Goal: Transaction & Acquisition: Purchase product/service

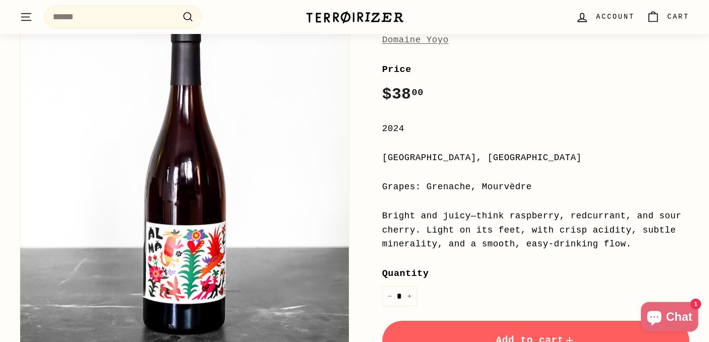
scroll to position [160, 0]
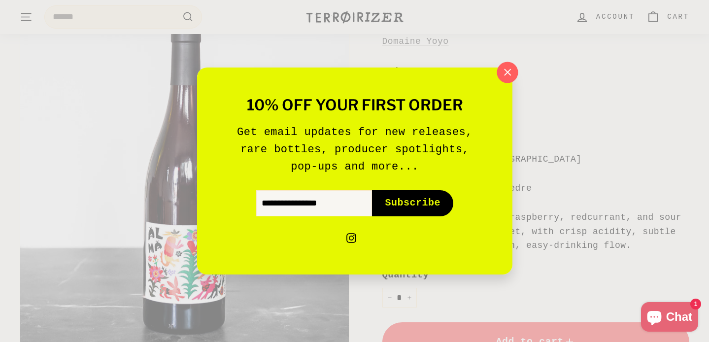
click at [502, 72] on icon "button" at bounding box center [507, 72] width 15 height 15
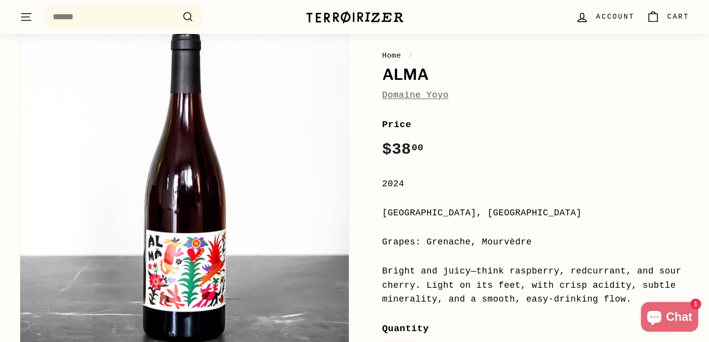
scroll to position [104, 0]
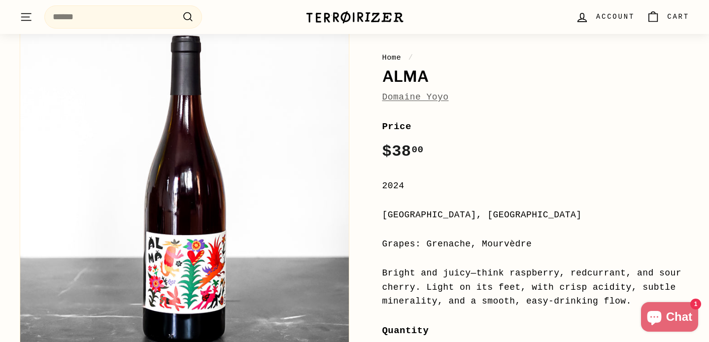
click at [422, 97] on link "Domaine Yoyo" at bounding box center [415, 97] width 67 height 10
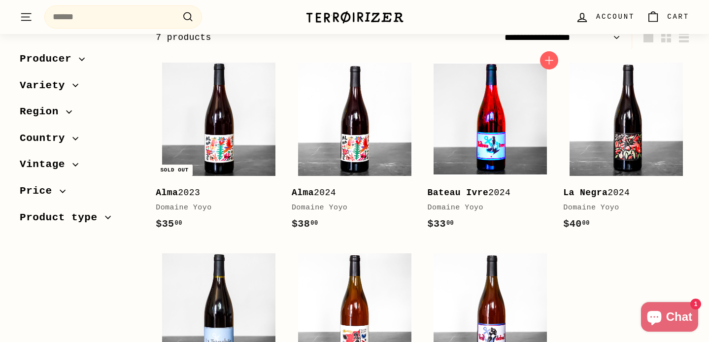
scroll to position [370, 0]
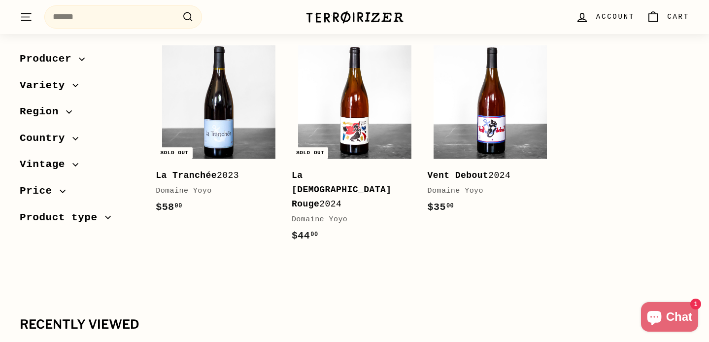
click at [365, 174] on b "La [DEMOGRAPHIC_DATA] Rouge" at bounding box center [342, 190] width 100 height 38
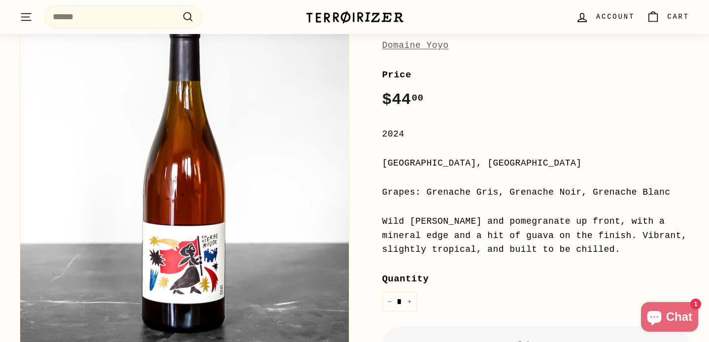
scroll to position [154, 0]
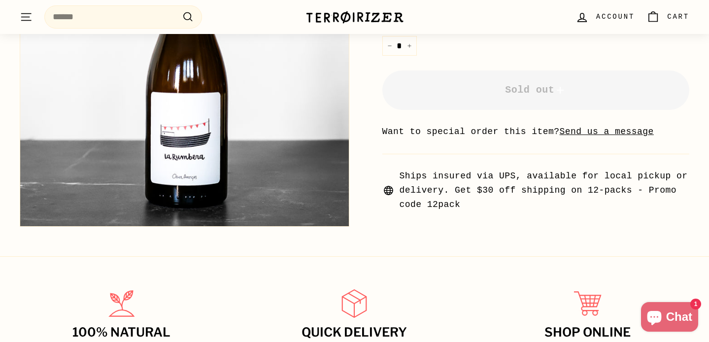
scroll to position [490, 0]
